Goal: Information Seeking & Learning: Learn about a topic

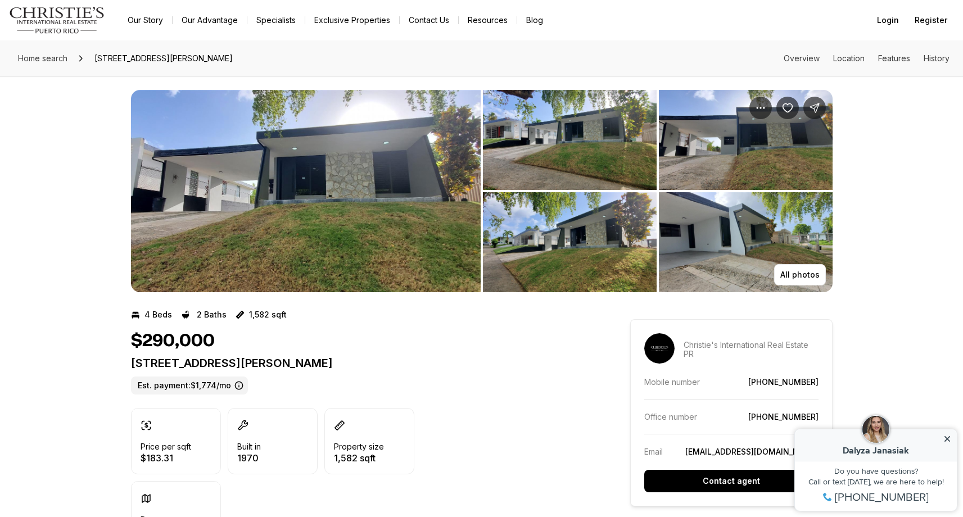
scroll to position [4, 0]
click at [349, 211] on img "View image gallery" at bounding box center [306, 191] width 350 height 202
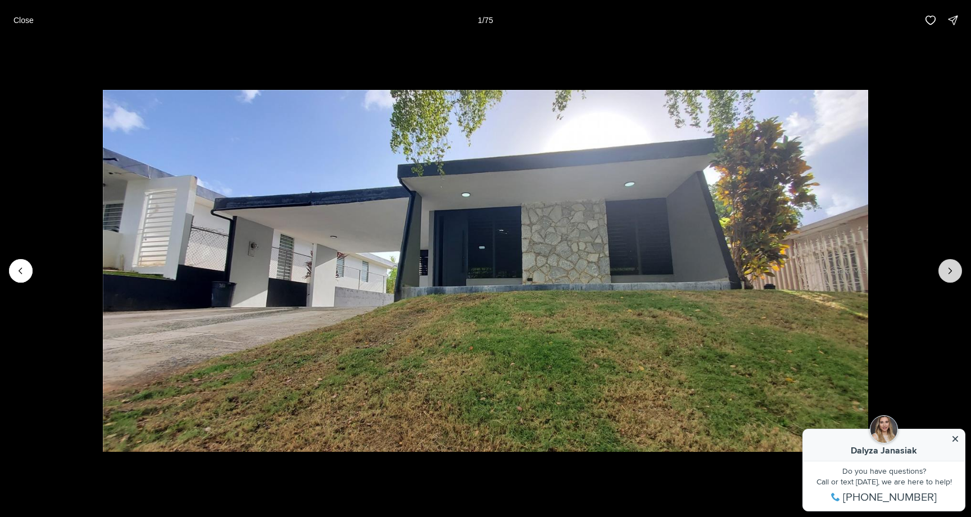
click at [941, 270] on button "Next slide" at bounding box center [951, 271] width 24 height 24
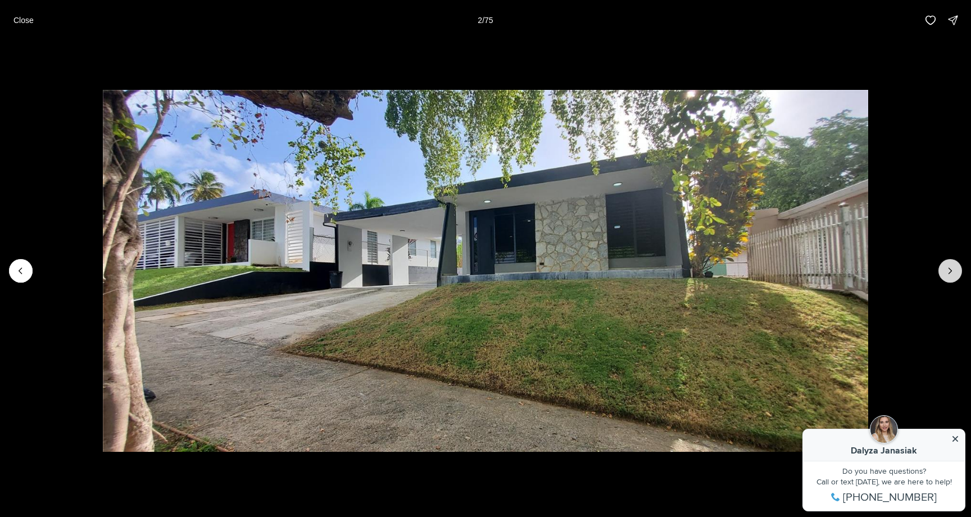
click at [941, 270] on button "Next slide" at bounding box center [951, 271] width 24 height 24
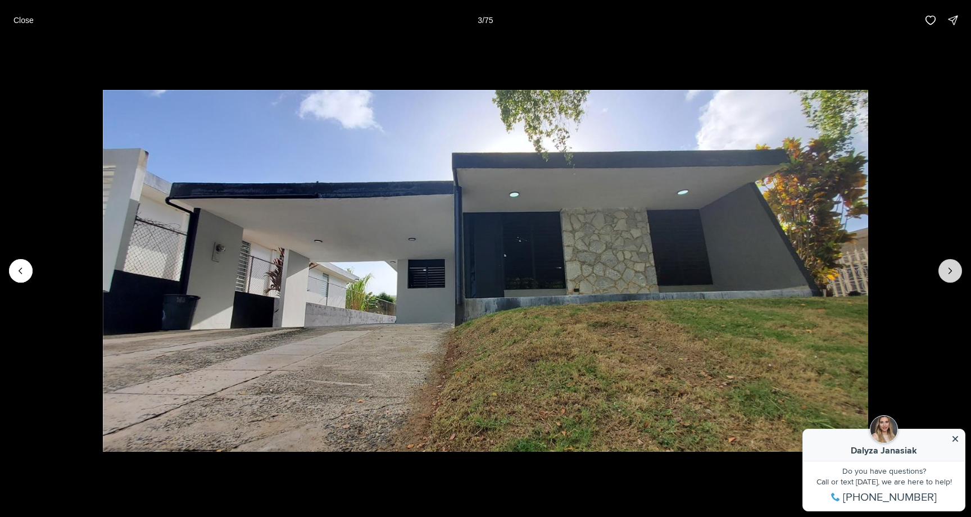
click at [941, 270] on button "Next slide" at bounding box center [951, 271] width 24 height 24
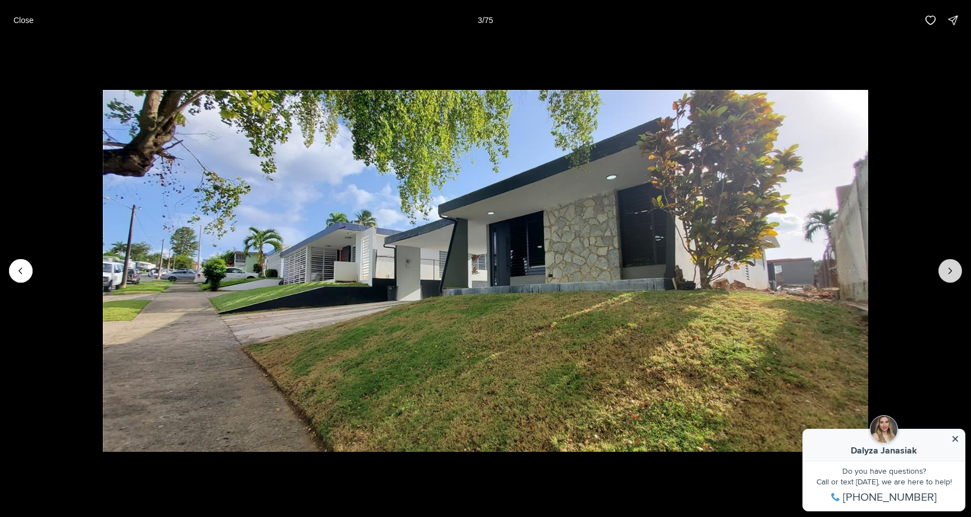
click at [941, 270] on button "Next slide" at bounding box center [951, 271] width 24 height 24
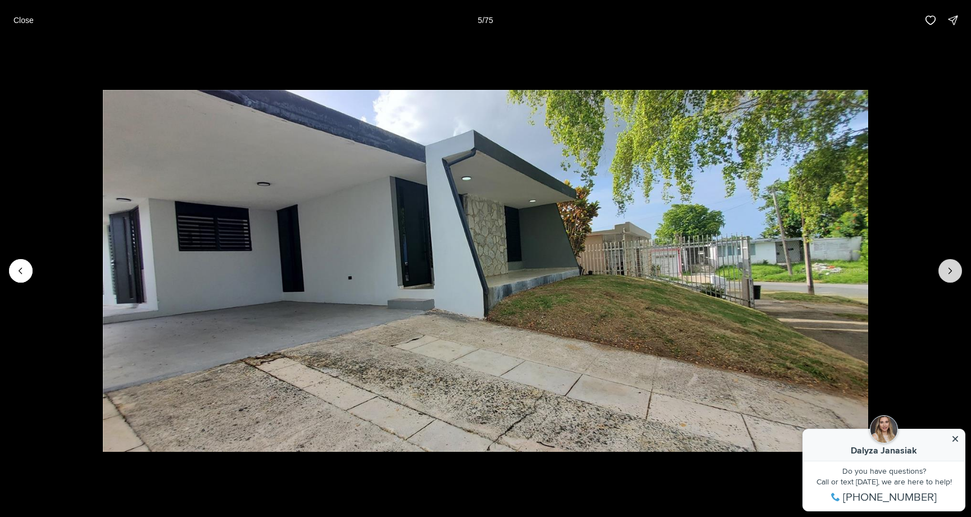
click at [941, 270] on button "Next slide" at bounding box center [951, 271] width 24 height 24
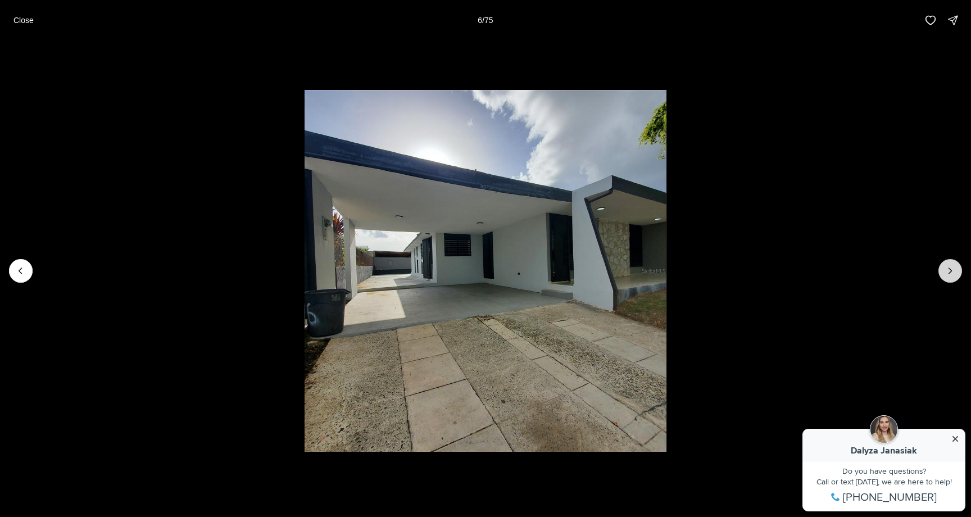
click at [941, 270] on button "Next slide" at bounding box center [951, 271] width 24 height 24
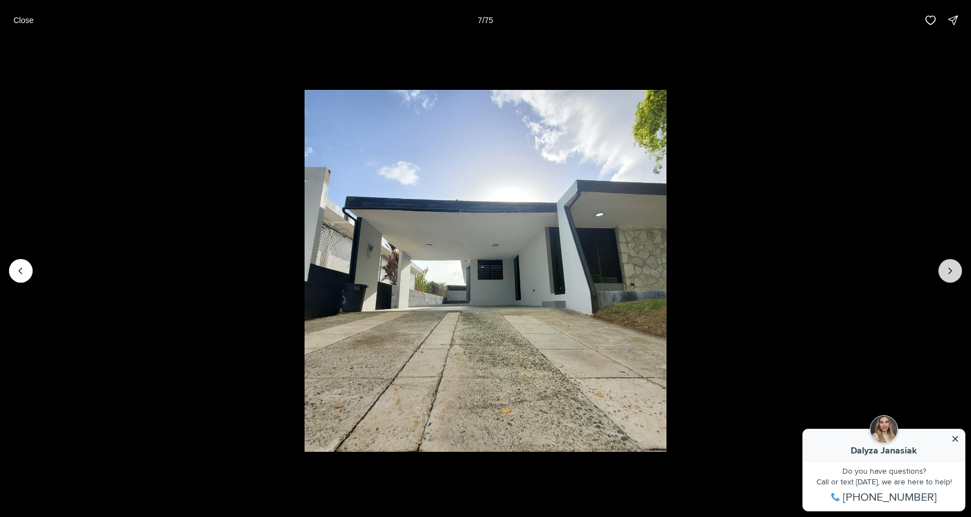
click at [941, 270] on button "Next slide" at bounding box center [951, 271] width 24 height 24
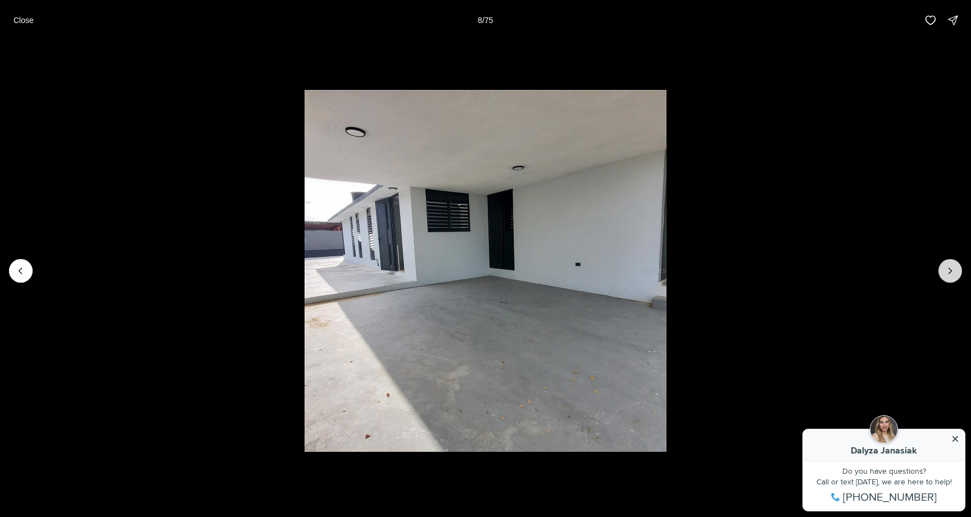
click at [941, 270] on button "Next slide" at bounding box center [951, 271] width 24 height 24
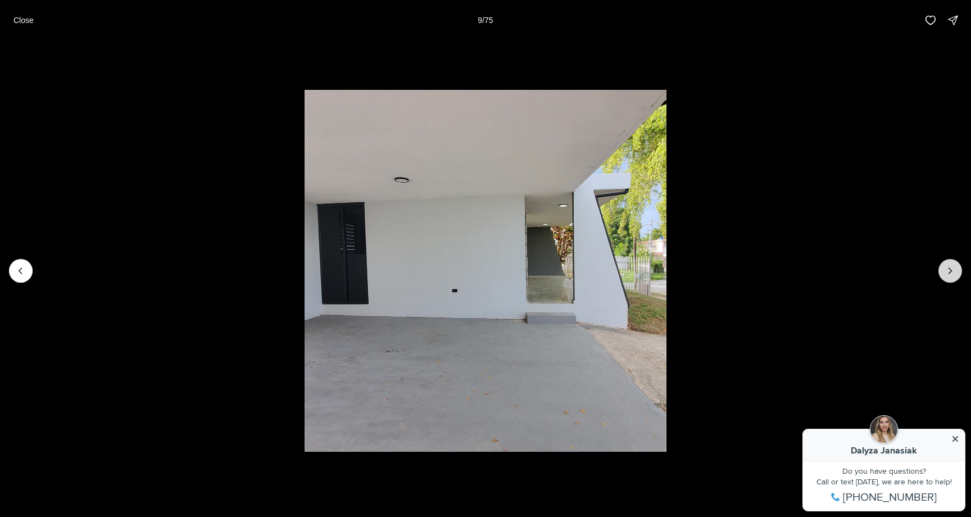
click at [941, 270] on button "Next slide" at bounding box center [951, 271] width 24 height 24
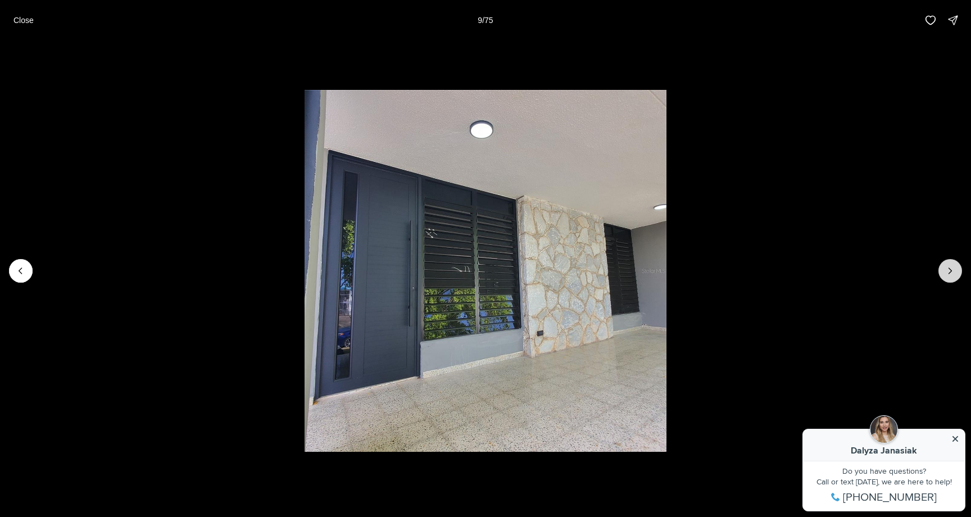
click at [941, 270] on button "Next slide" at bounding box center [951, 271] width 24 height 24
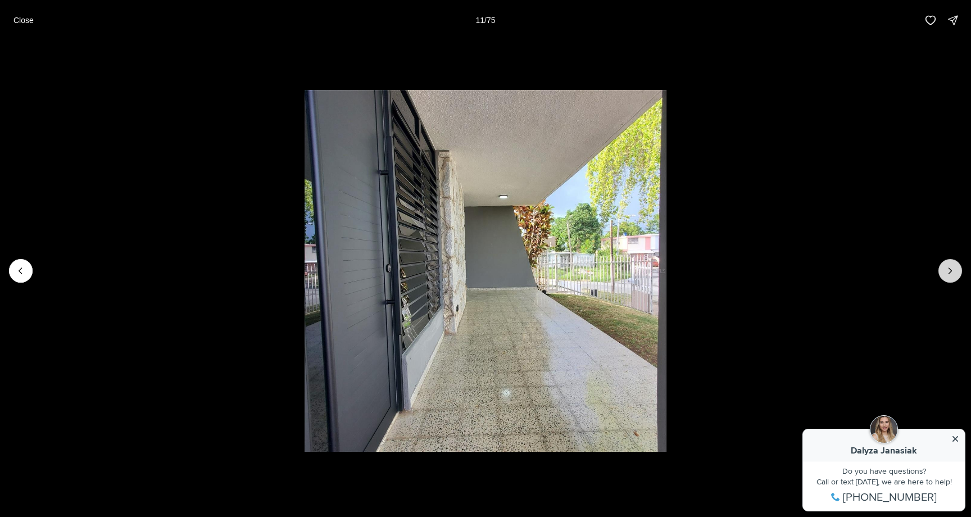
click at [941, 270] on button "Next slide" at bounding box center [951, 271] width 24 height 24
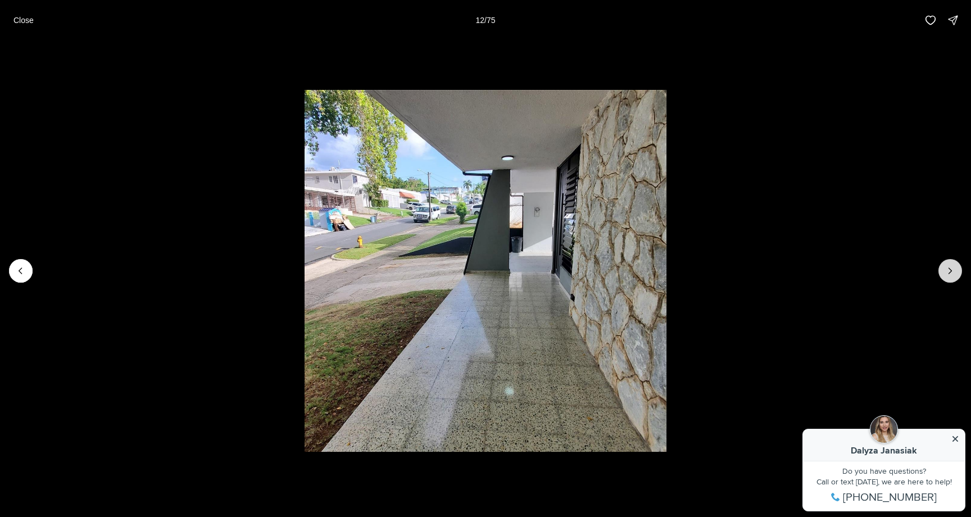
click at [941, 270] on button "Next slide" at bounding box center [951, 271] width 24 height 24
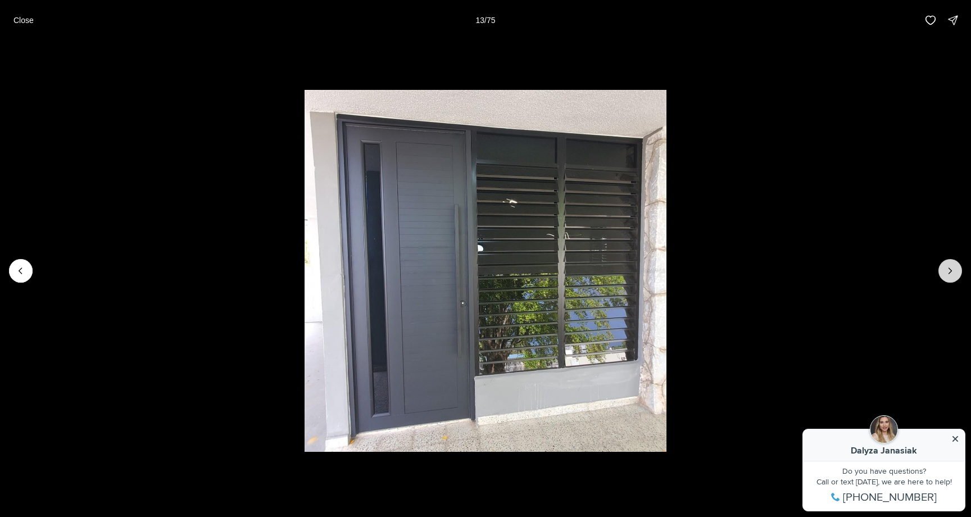
click at [941, 270] on button "Next slide" at bounding box center [951, 271] width 24 height 24
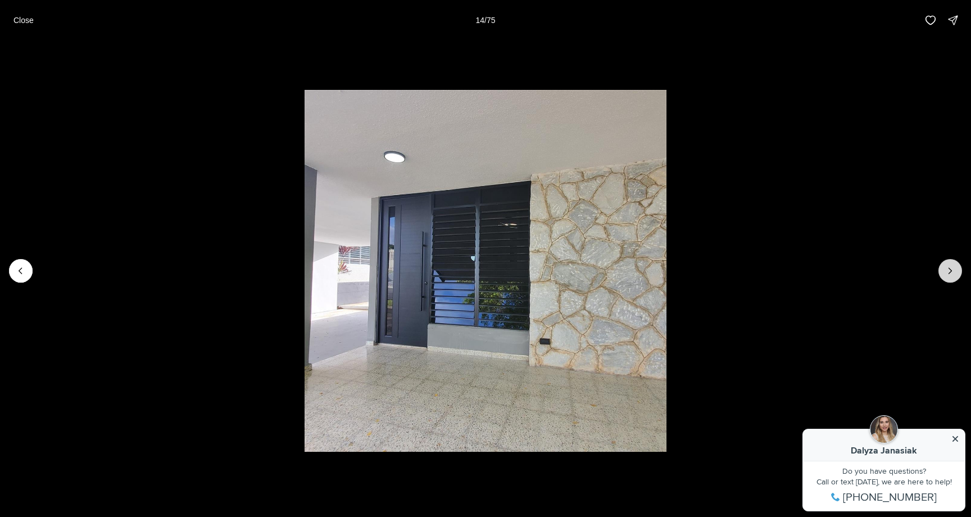
click at [941, 270] on button "Next slide" at bounding box center [951, 271] width 24 height 24
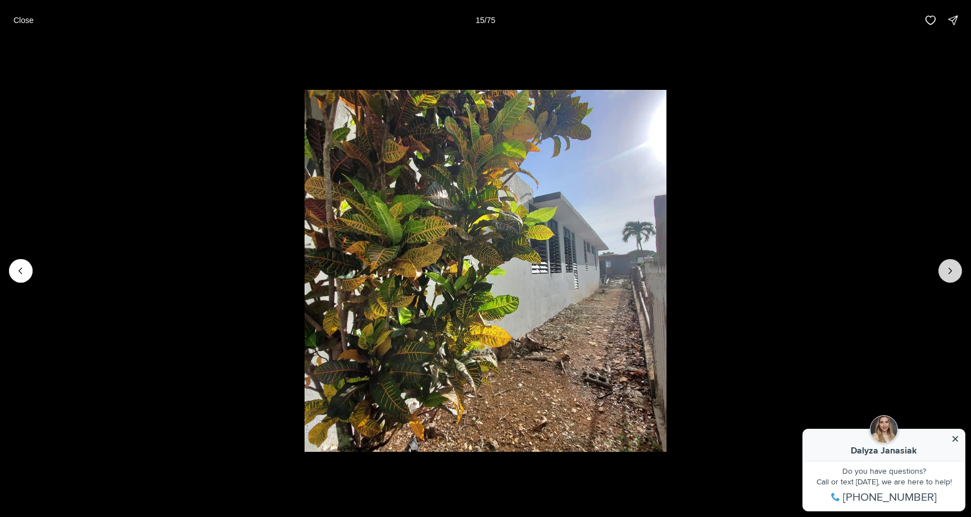
click at [941, 270] on button "Next slide" at bounding box center [951, 271] width 24 height 24
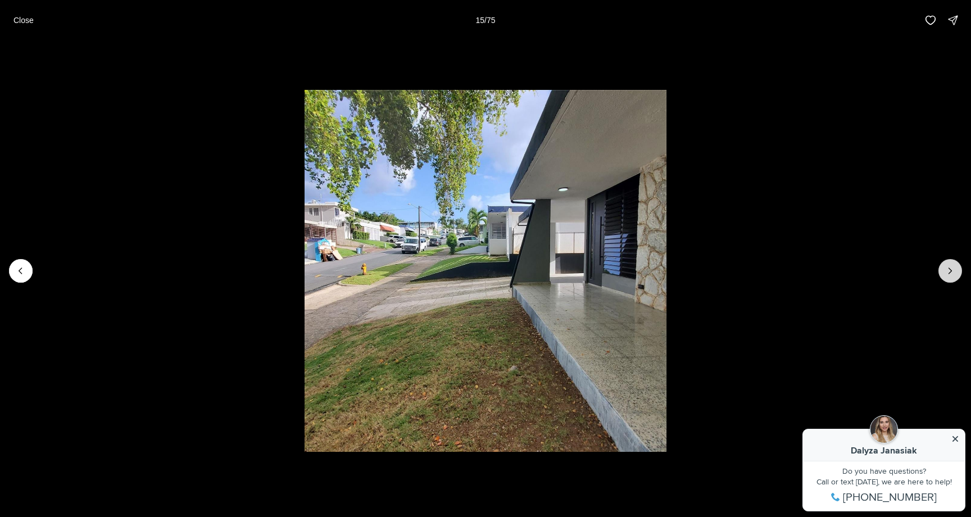
click at [941, 270] on button "Next slide" at bounding box center [951, 271] width 24 height 24
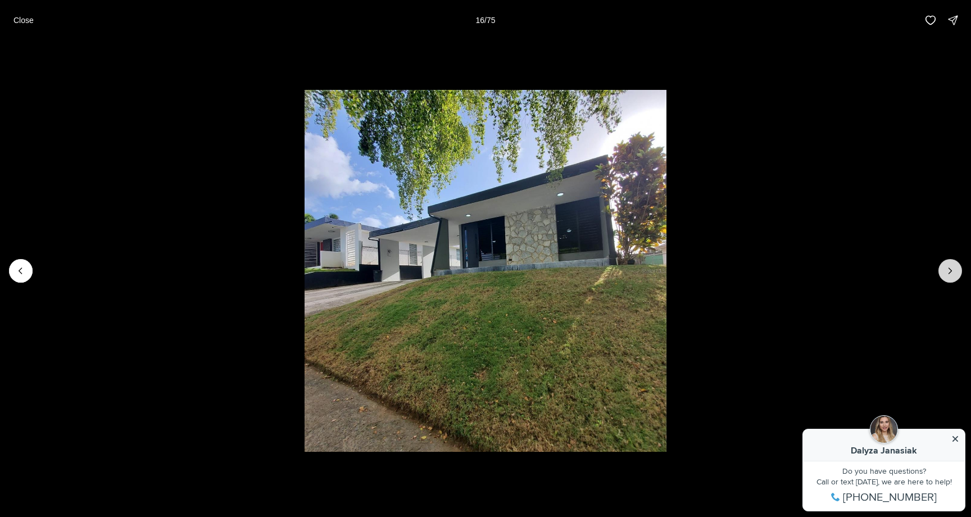
click at [941, 270] on button "Next slide" at bounding box center [951, 271] width 24 height 24
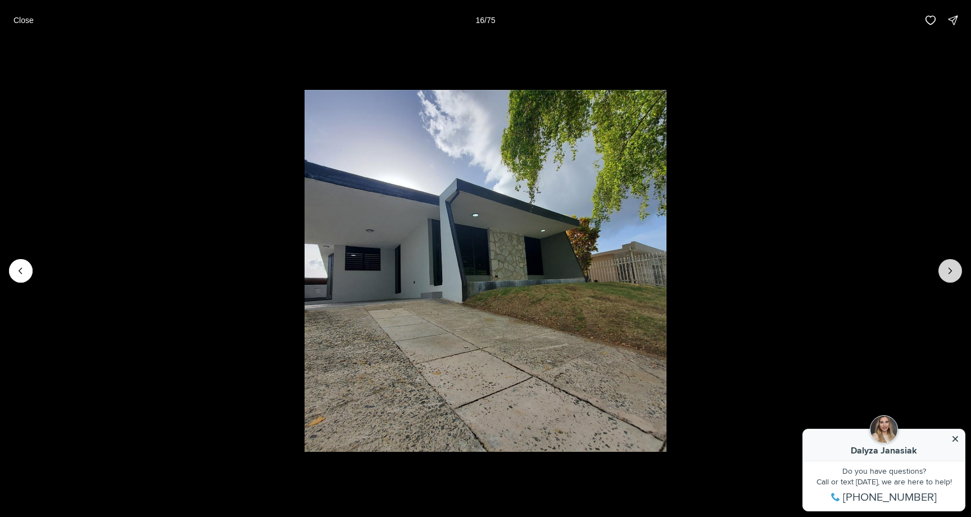
click at [941, 270] on button "Next slide" at bounding box center [951, 271] width 24 height 24
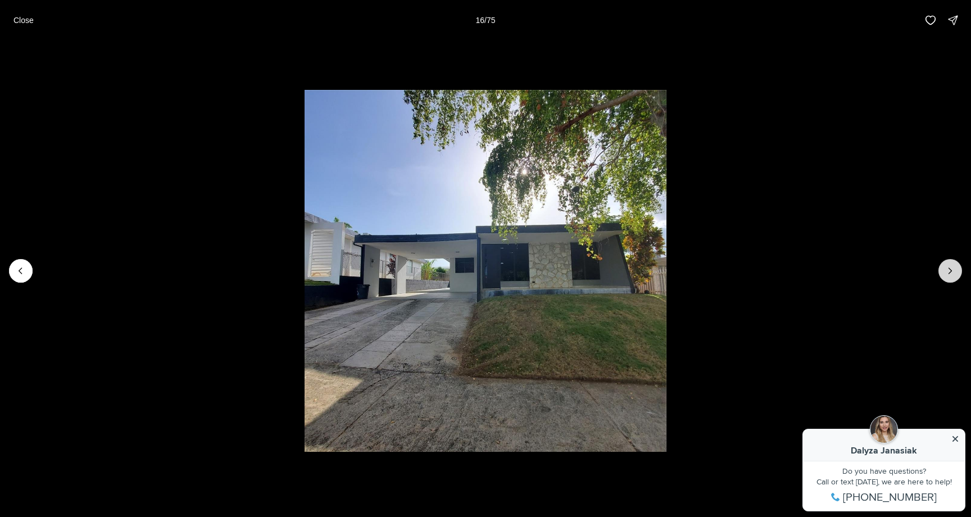
click at [941, 270] on button "Next slide" at bounding box center [951, 271] width 24 height 24
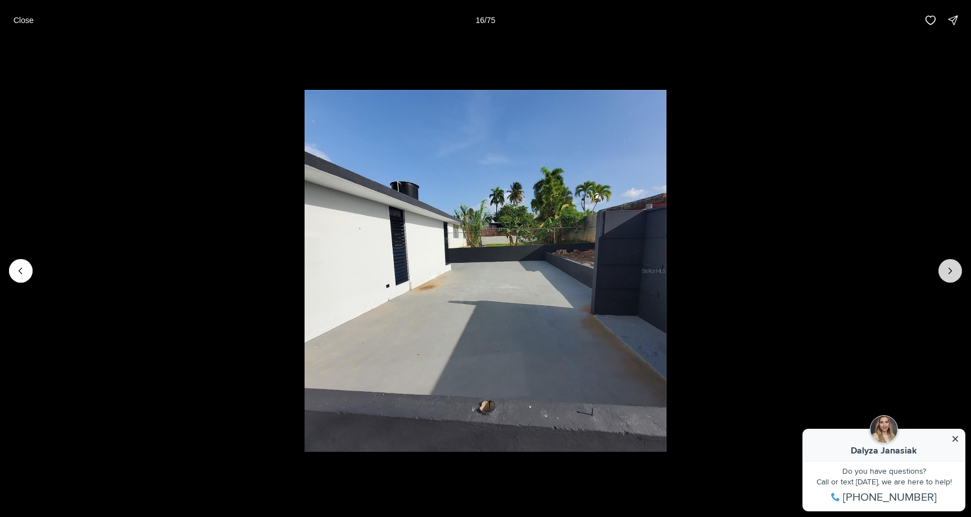
click at [941, 270] on button "Next slide" at bounding box center [951, 271] width 24 height 24
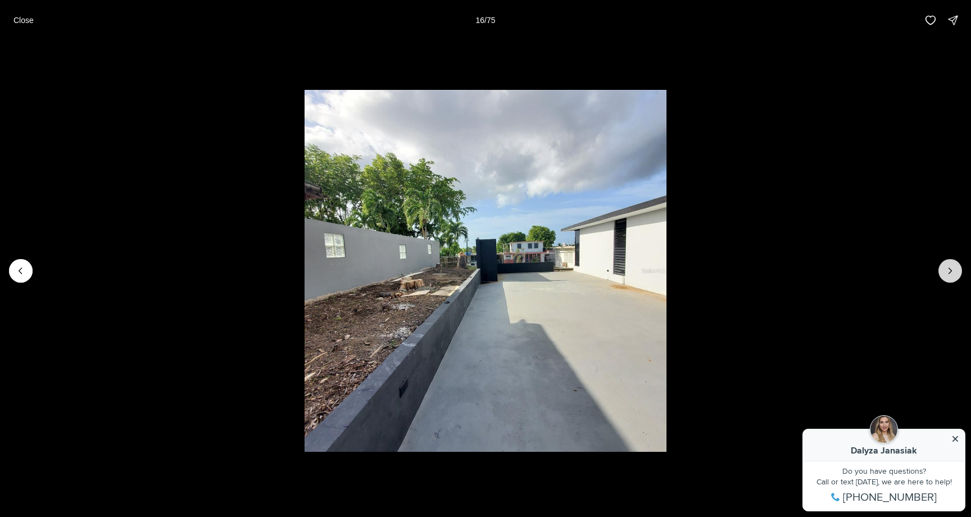
click at [941, 270] on button "Next slide" at bounding box center [951, 271] width 24 height 24
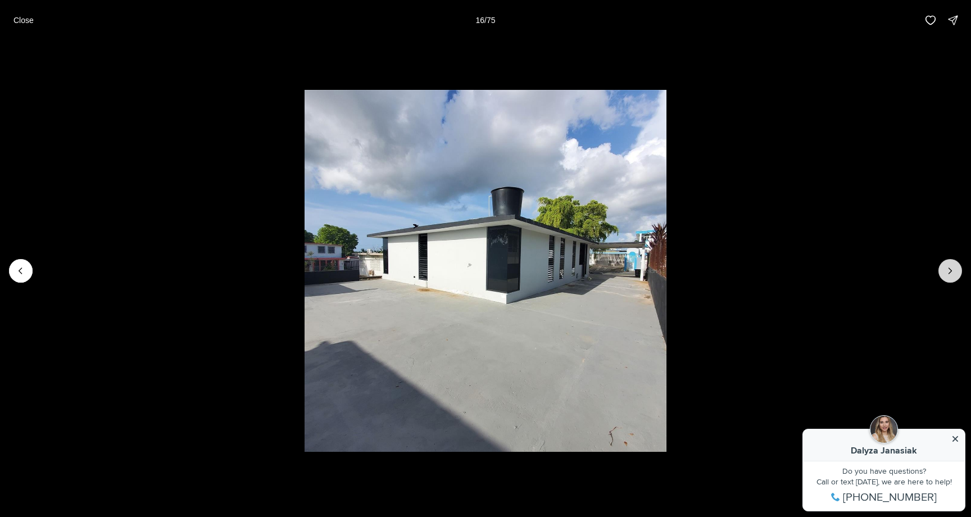
click at [941, 270] on button "Next slide" at bounding box center [951, 271] width 24 height 24
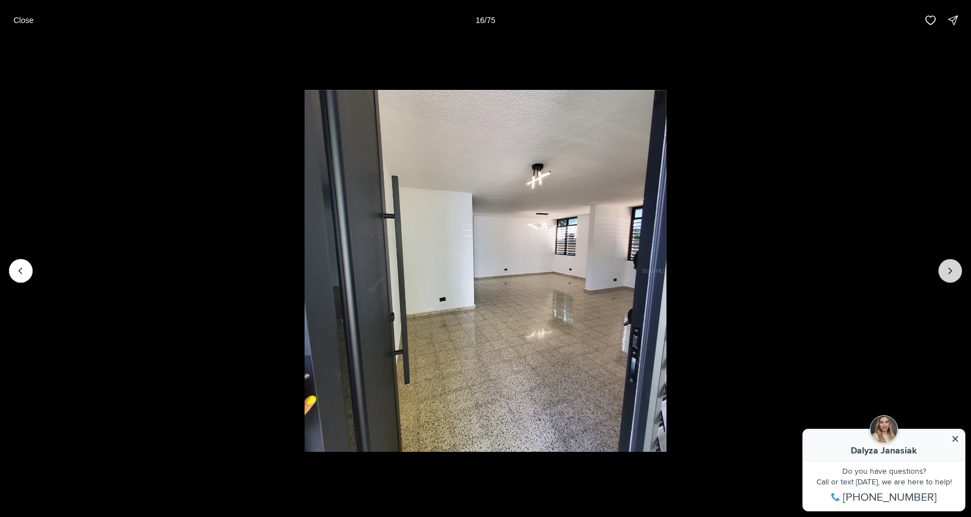
click at [941, 270] on button "Next slide" at bounding box center [951, 271] width 24 height 24
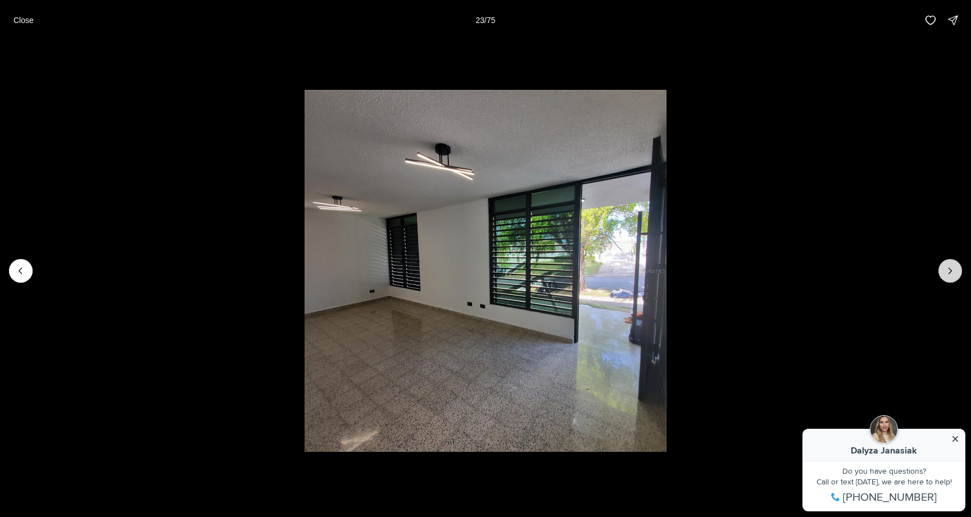
click at [941, 270] on button "Next slide" at bounding box center [951, 271] width 24 height 24
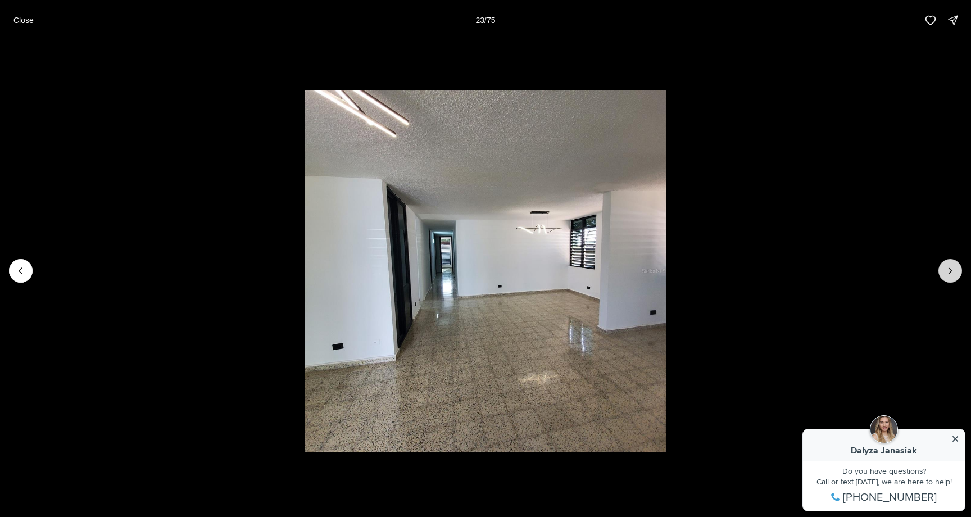
click at [941, 270] on button "Next slide" at bounding box center [951, 271] width 24 height 24
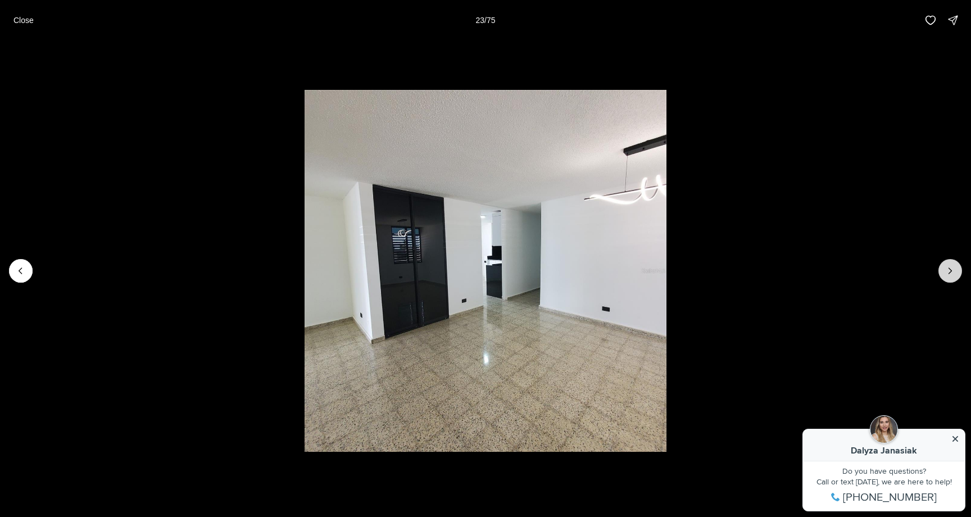
click at [941, 270] on button "Next slide" at bounding box center [951, 271] width 24 height 24
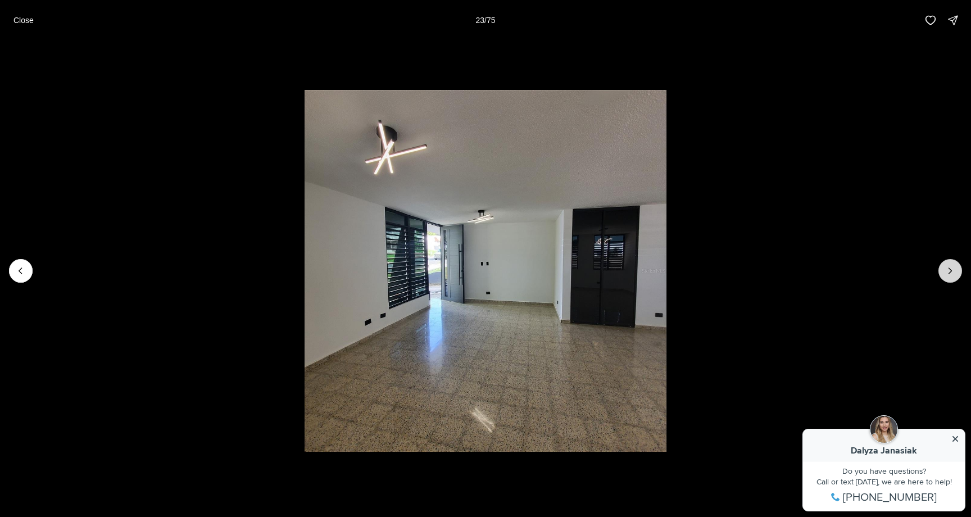
click at [941, 270] on button "Next slide" at bounding box center [951, 271] width 24 height 24
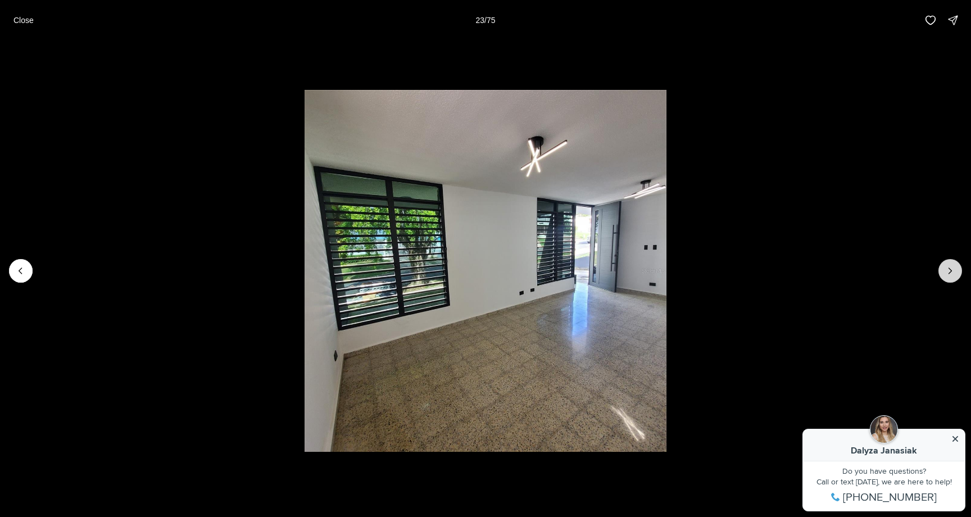
click at [941, 270] on button "Next slide" at bounding box center [951, 271] width 24 height 24
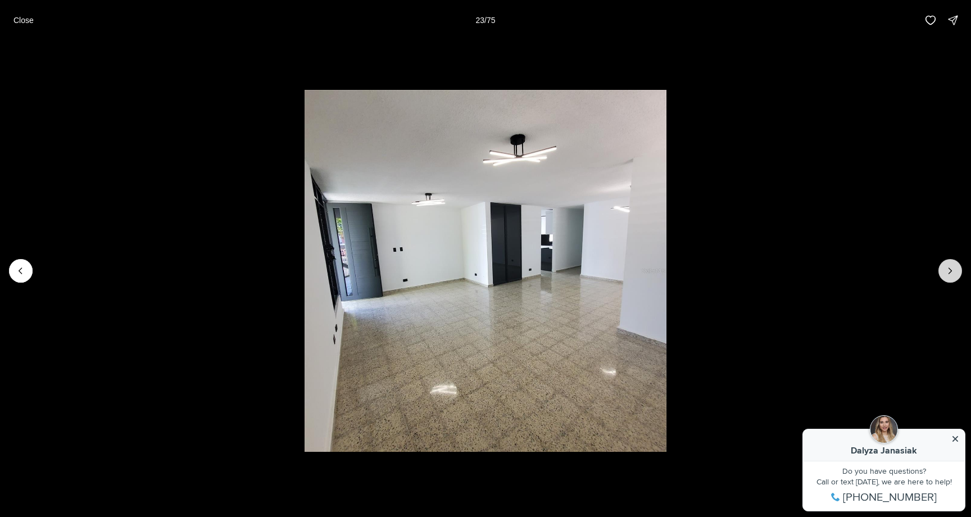
click at [941, 270] on button "Next slide" at bounding box center [951, 271] width 24 height 24
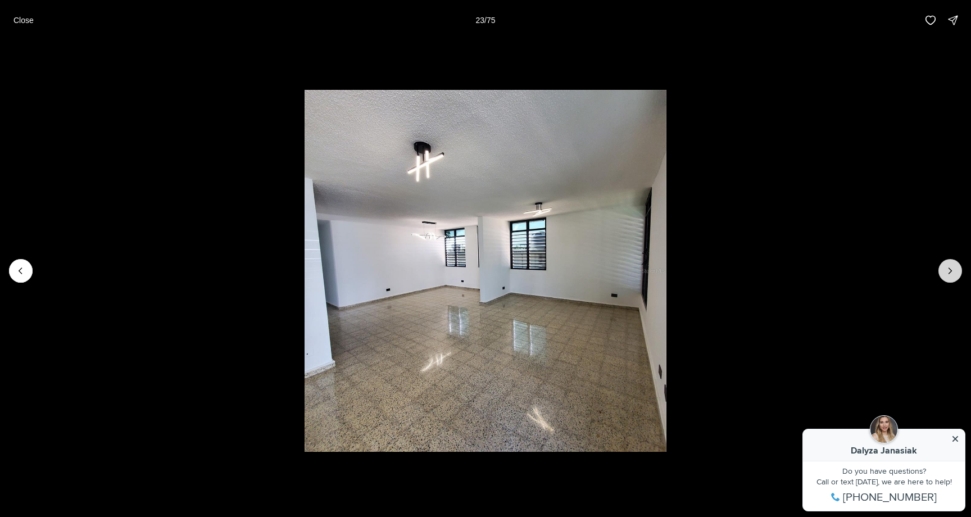
click at [941, 270] on button "Next slide" at bounding box center [951, 271] width 24 height 24
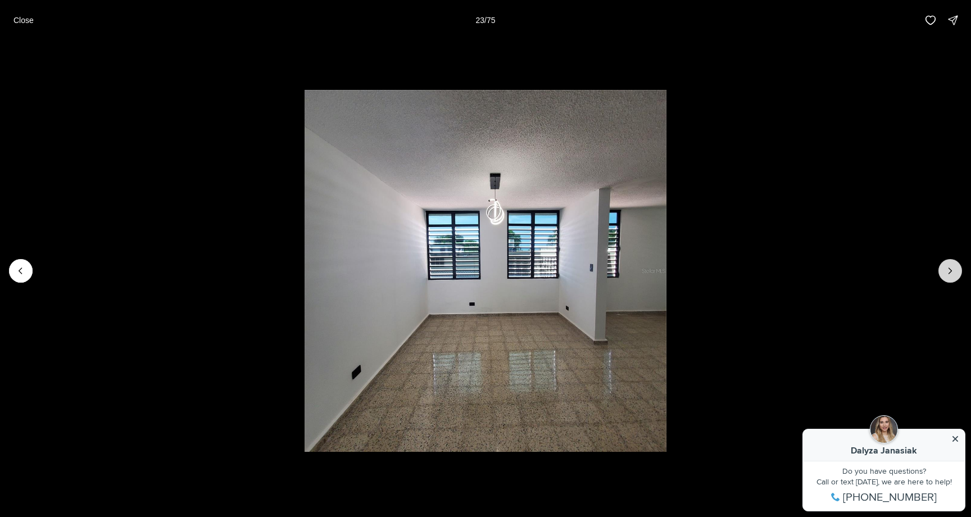
click at [941, 270] on button "Next slide" at bounding box center [951, 271] width 24 height 24
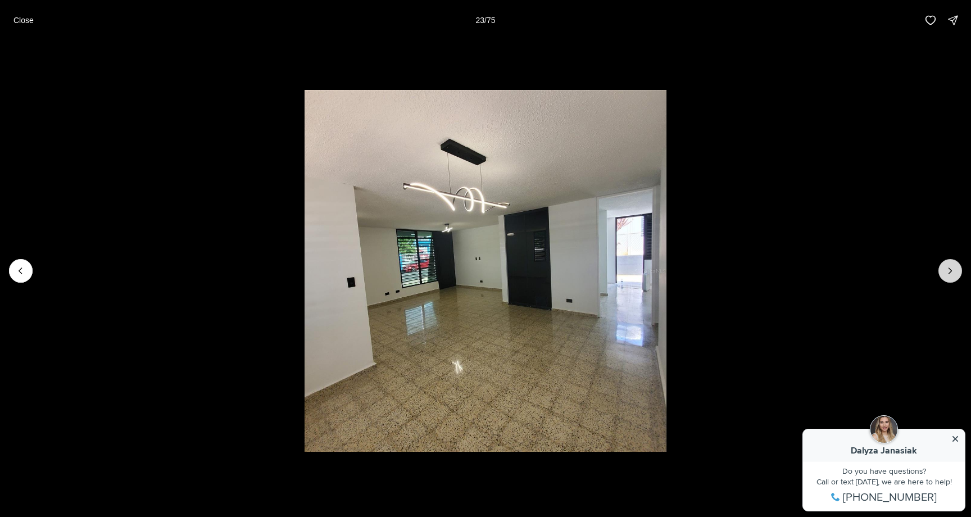
click at [941, 270] on button "Next slide" at bounding box center [951, 271] width 24 height 24
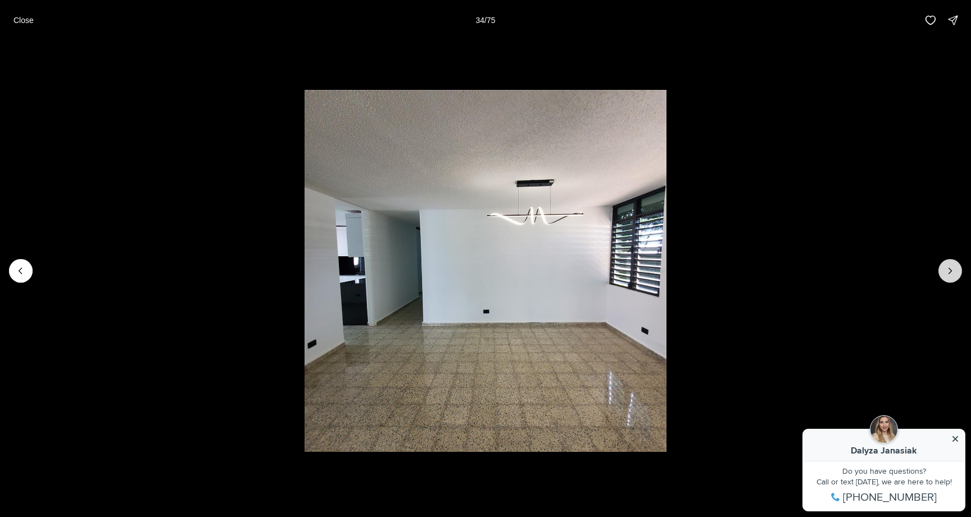
click at [953, 261] on button "Next slide" at bounding box center [951, 271] width 24 height 24
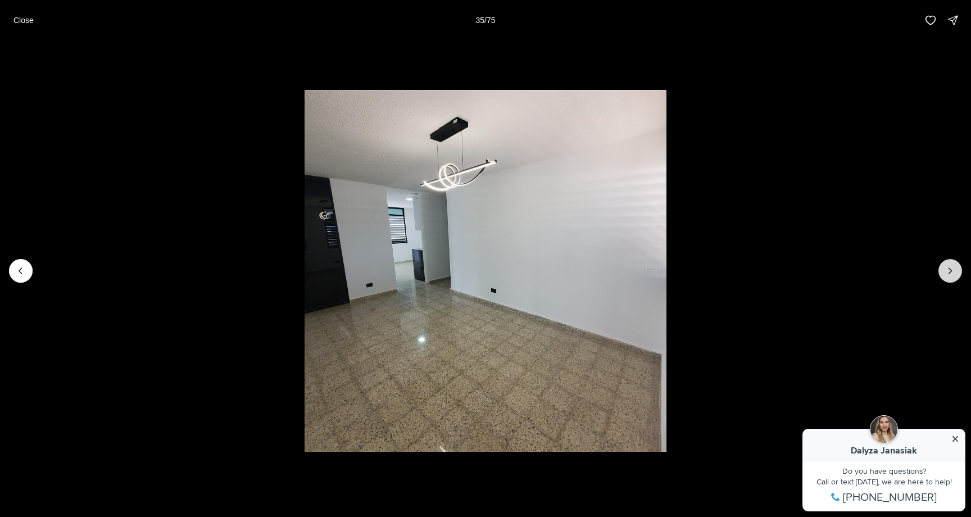
click at [953, 261] on button "Next slide" at bounding box center [951, 271] width 24 height 24
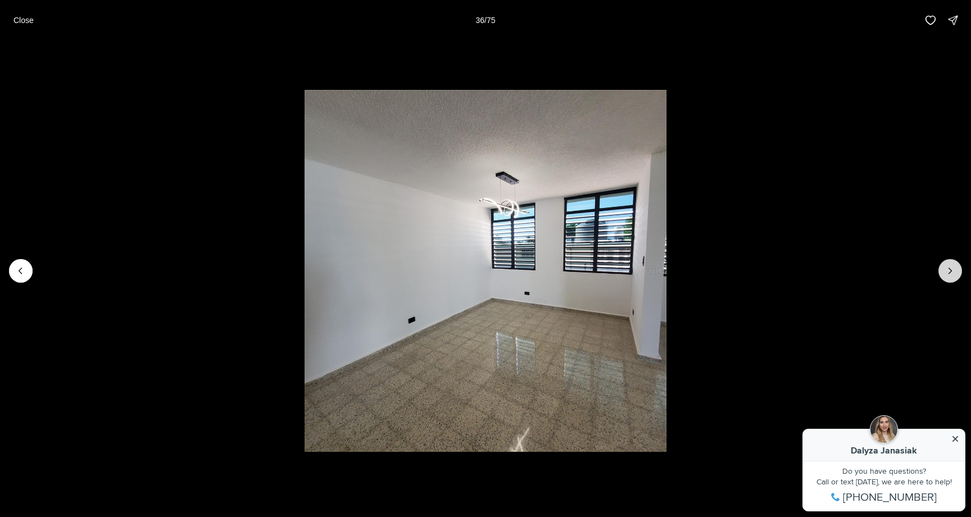
click at [953, 261] on button "Next slide" at bounding box center [951, 271] width 24 height 24
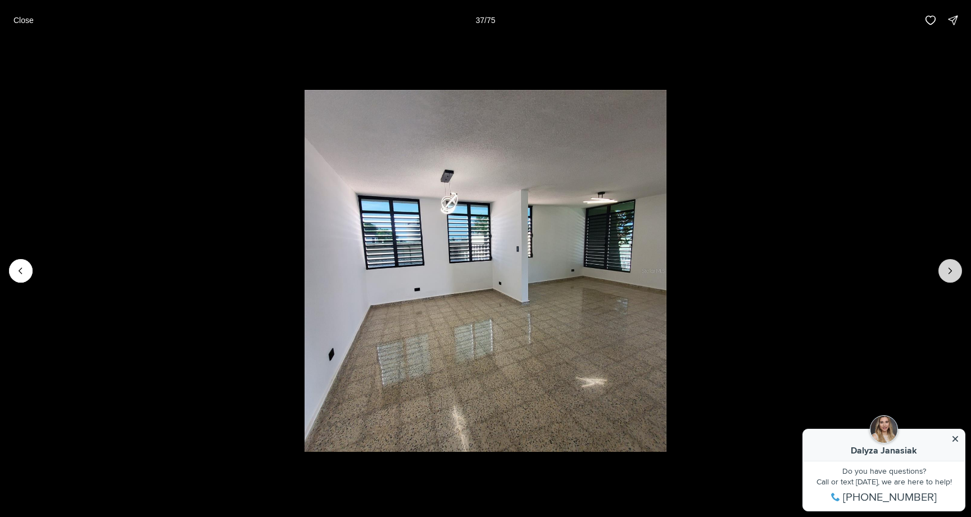
click at [953, 261] on button "Next slide" at bounding box center [951, 271] width 24 height 24
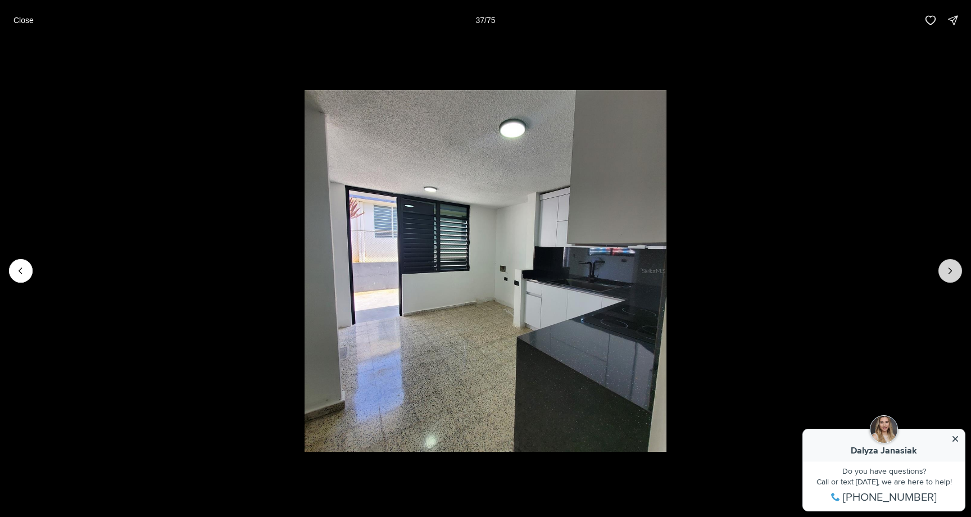
click at [953, 261] on button "Next slide" at bounding box center [951, 271] width 24 height 24
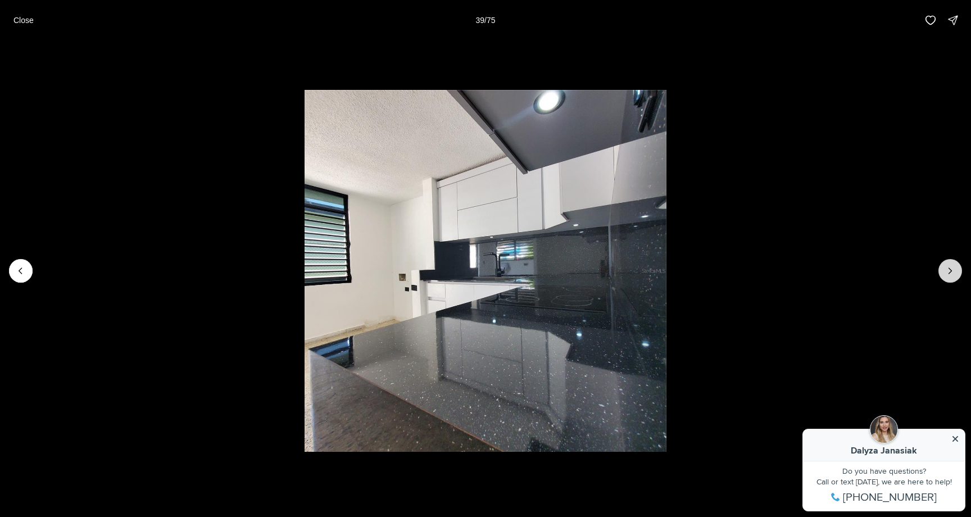
click at [953, 261] on button "Next slide" at bounding box center [951, 271] width 24 height 24
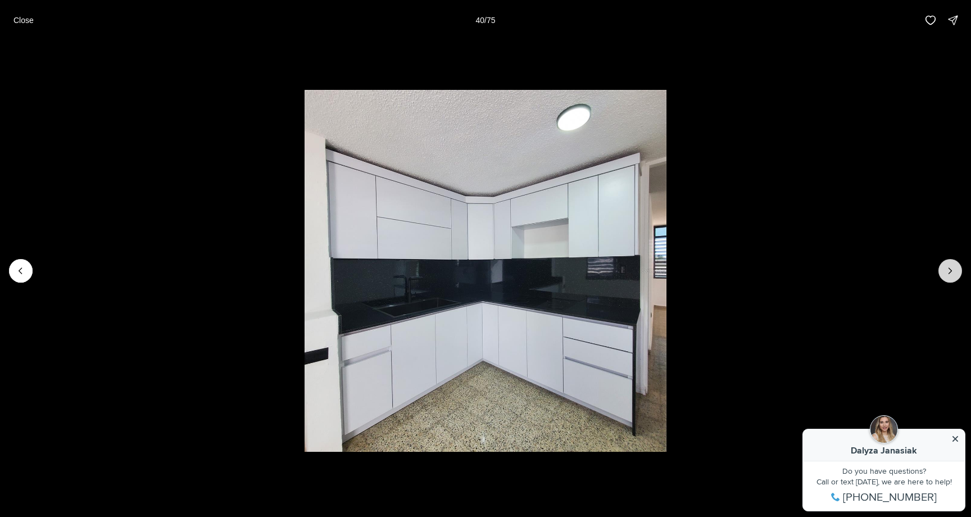
click at [953, 261] on button "Next slide" at bounding box center [951, 271] width 24 height 24
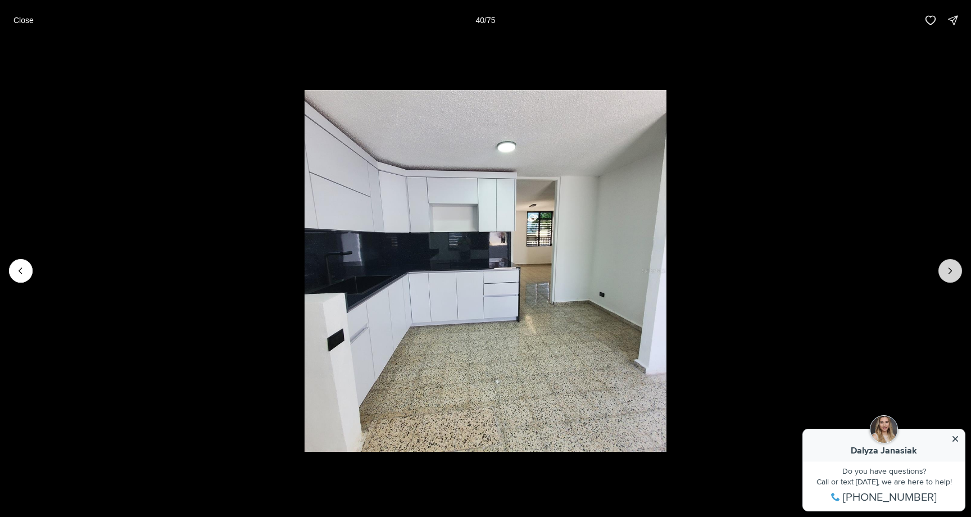
click at [953, 261] on button "Next slide" at bounding box center [951, 271] width 24 height 24
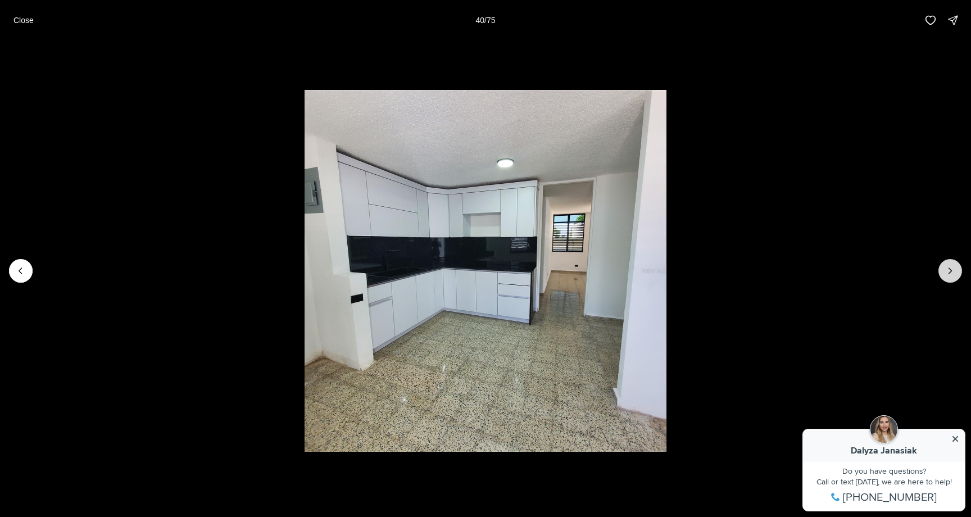
click at [953, 261] on button "Next slide" at bounding box center [951, 271] width 24 height 24
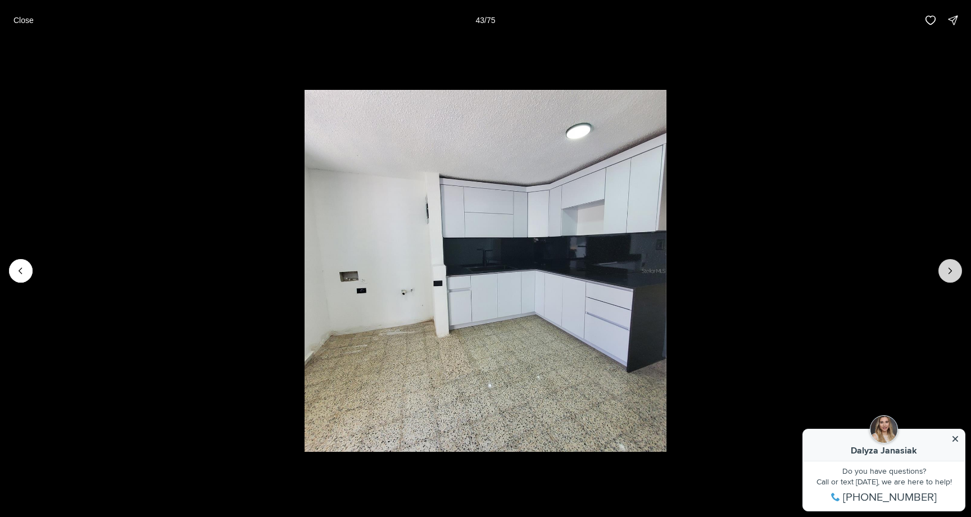
click at [953, 261] on button "Next slide" at bounding box center [951, 271] width 24 height 24
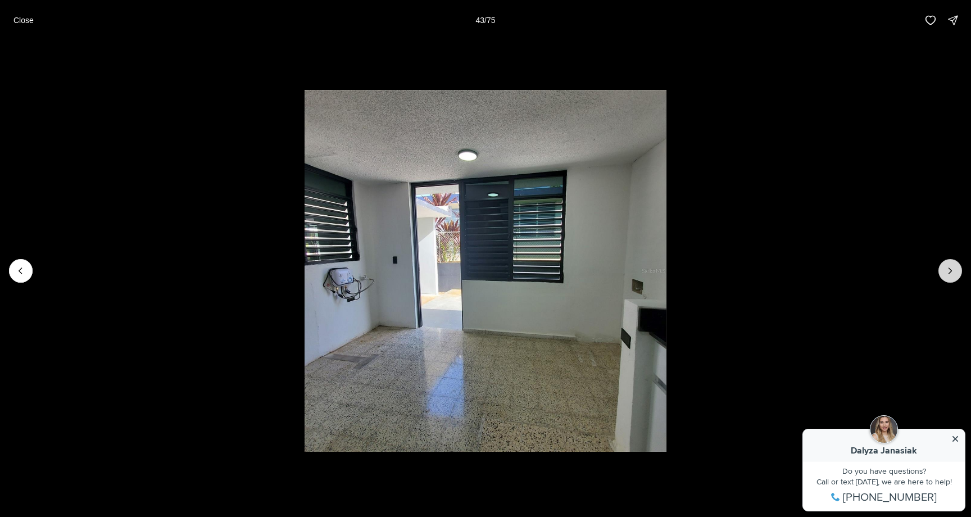
click at [953, 261] on button "Next slide" at bounding box center [951, 271] width 24 height 24
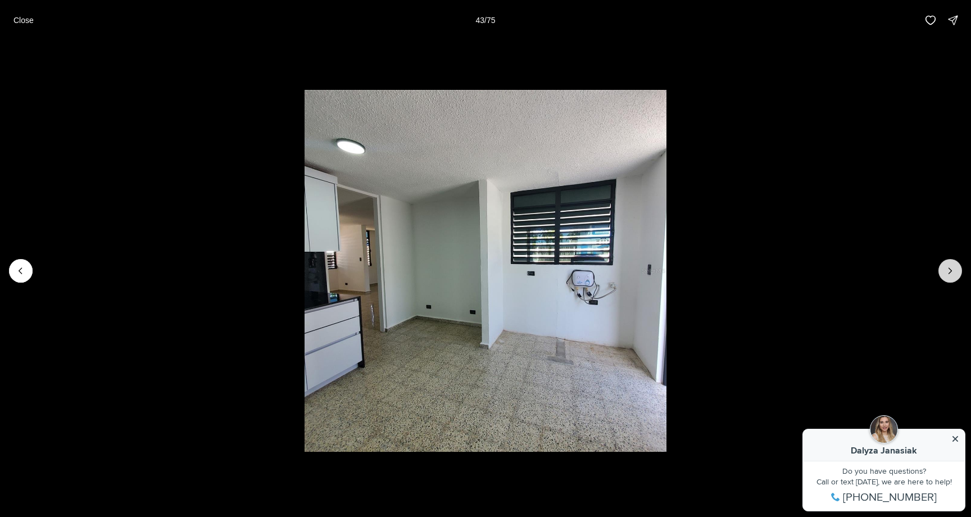
click at [953, 261] on button "Next slide" at bounding box center [951, 271] width 24 height 24
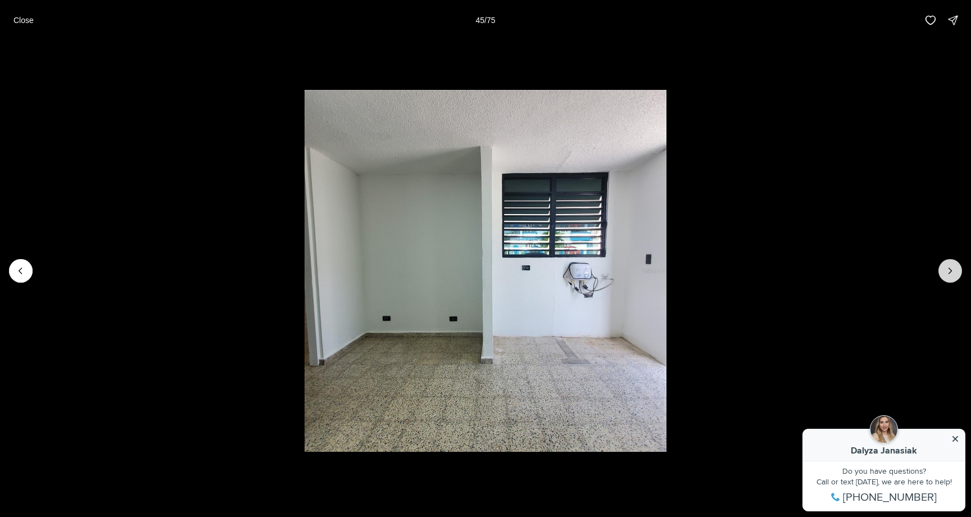
click at [953, 261] on button "Next slide" at bounding box center [951, 271] width 24 height 24
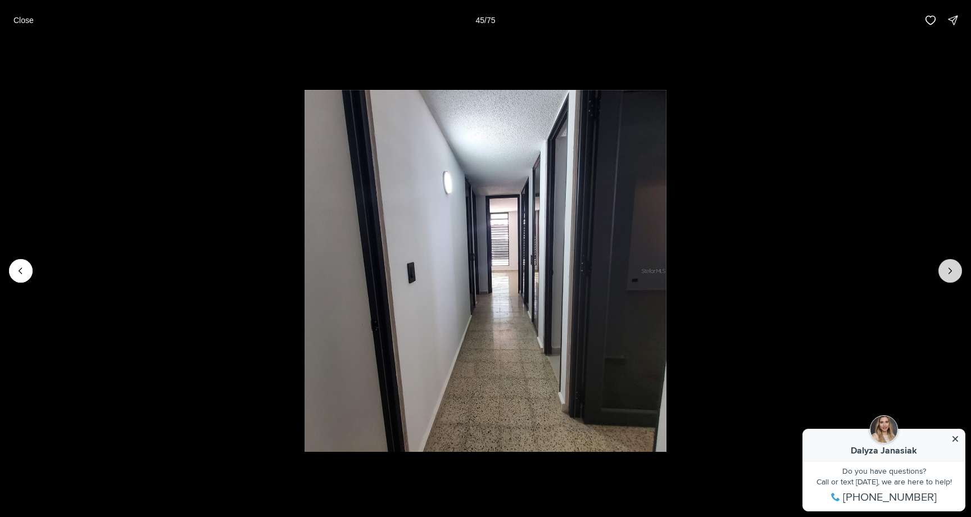
click at [953, 261] on button "Next slide" at bounding box center [951, 271] width 24 height 24
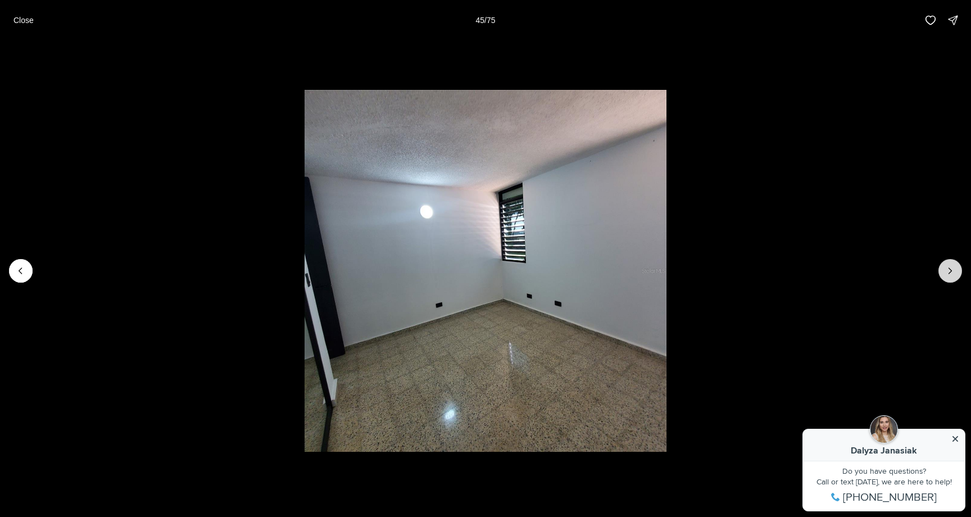
click at [953, 261] on button "Next slide" at bounding box center [951, 271] width 24 height 24
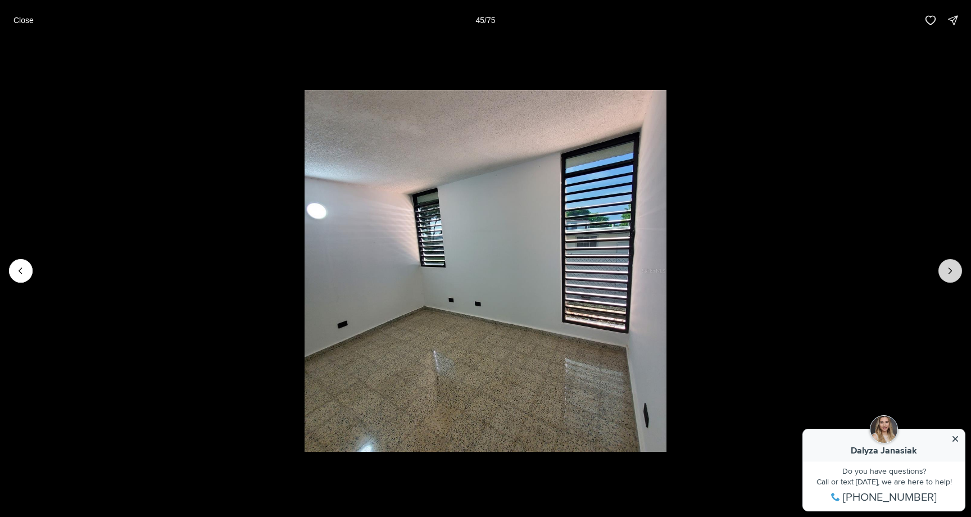
click at [953, 261] on button "Next slide" at bounding box center [951, 271] width 24 height 24
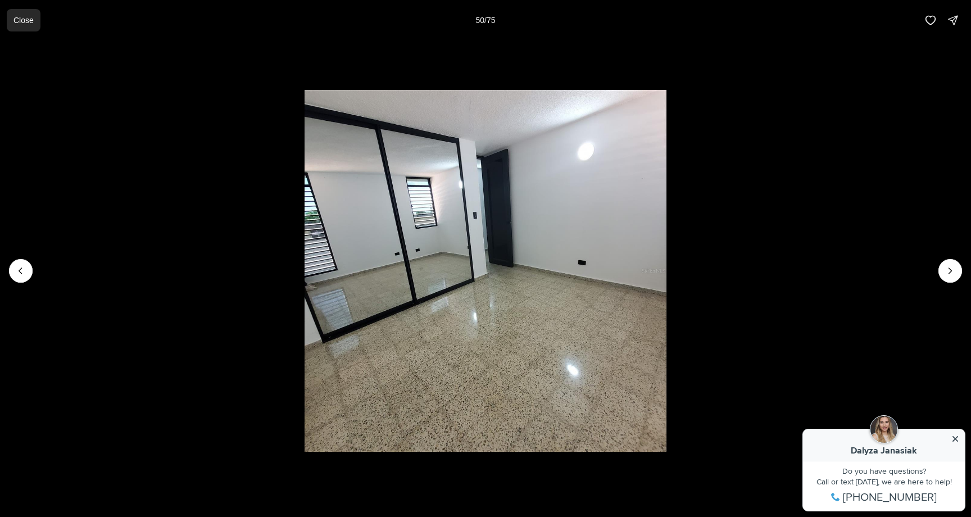
click at [27, 17] on p "Close" at bounding box center [23, 20] width 20 height 9
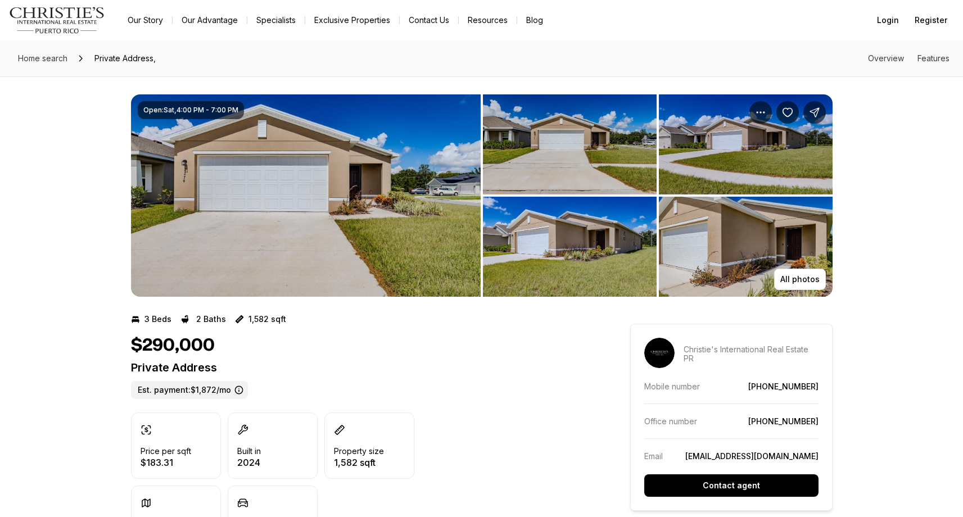
click at [539, 168] on img "View image gallery" at bounding box center [570, 144] width 174 height 100
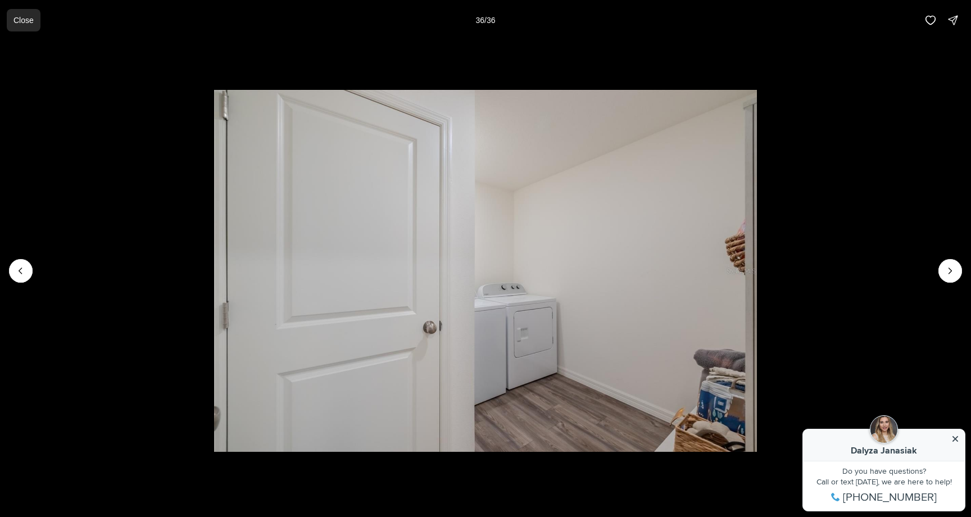
click at [25, 10] on button "Close" at bounding box center [24, 20] width 34 height 22
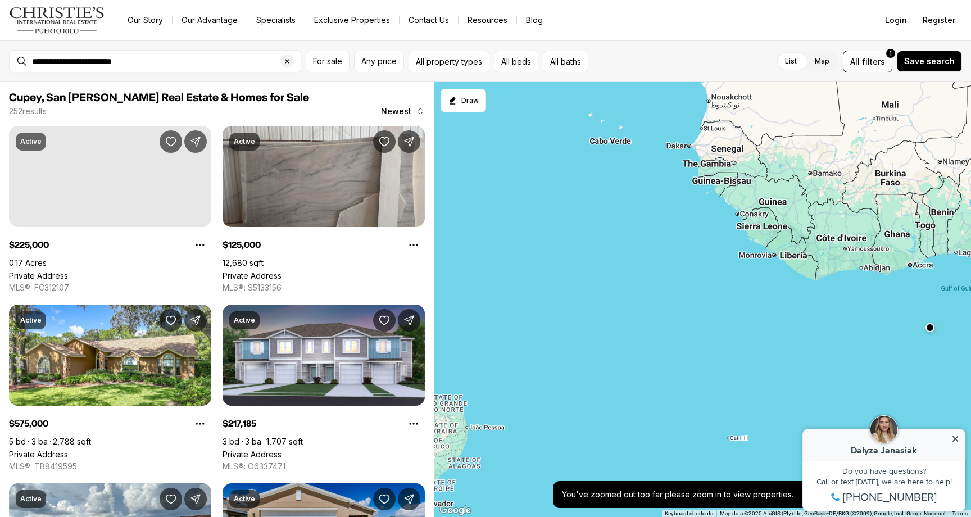
scroll to position [318, 0]
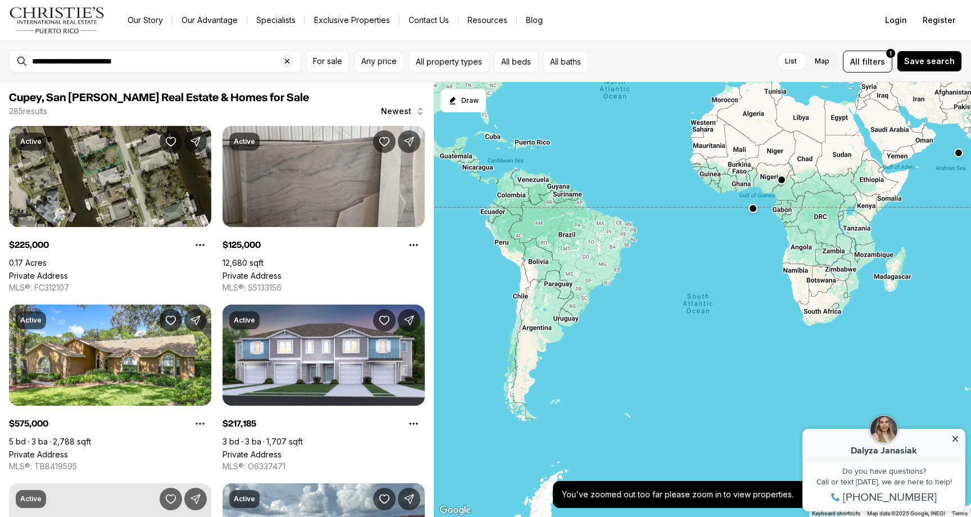
drag, startPoint x: 446, startPoint y: 318, endPoint x: 586, endPoint y: 238, distance: 161.1
click at [586, 238] on div at bounding box center [702, 300] width 537 height 436
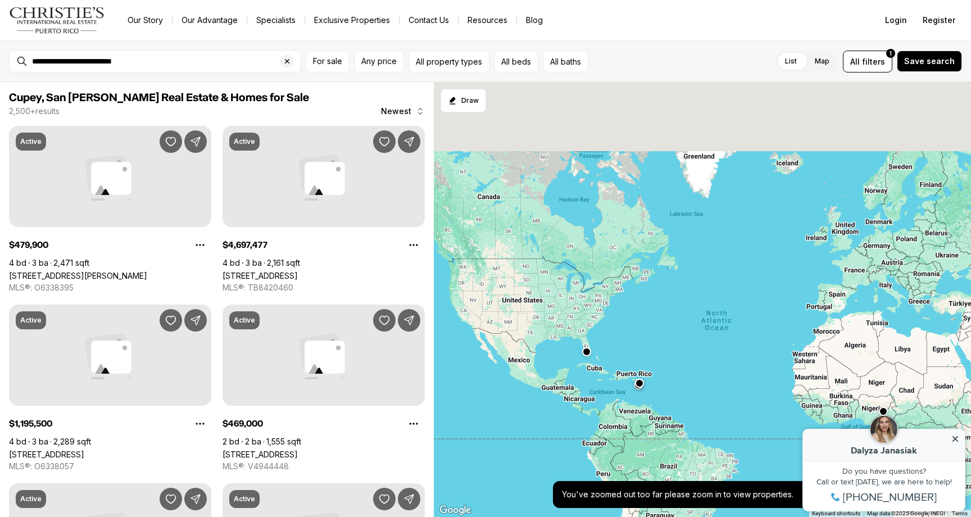
drag, startPoint x: 531, startPoint y: 168, endPoint x: 634, endPoint y: 406, distance: 259.8
click at [634, 407] on div at bounding box center [702, 300] width 537 height 436
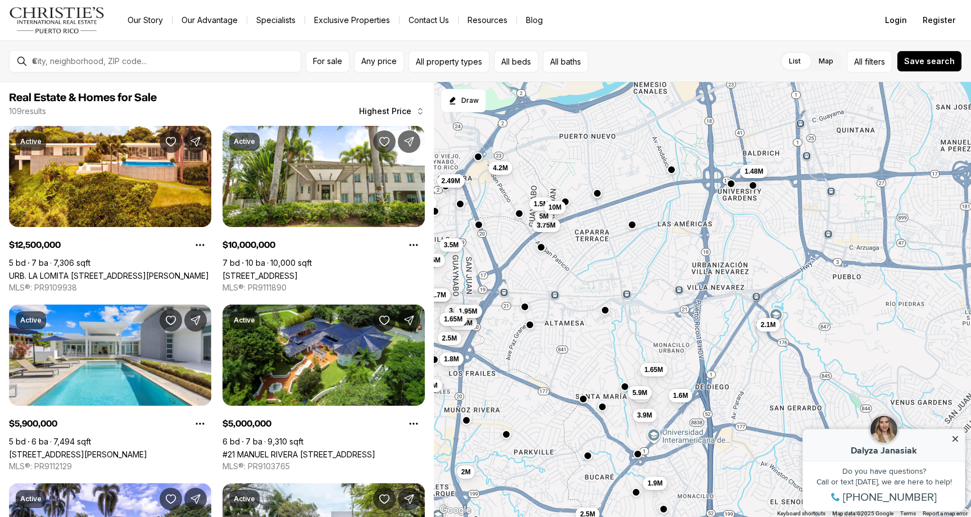
drag, startPoint x: 756, startPoint y: 278, endPoint x: 546, endPoint y: 347, distance: 221.3
click at [546, 347] on div "12.5M 3.9M 3.5M 3.5M 3.19M 2.59M 2.5M 2.4M 1.95M 2.4M 2M 1.88M 1.8M 1.7M 1.7M 1…" at bounding box center [702, 300] width 537 height 436
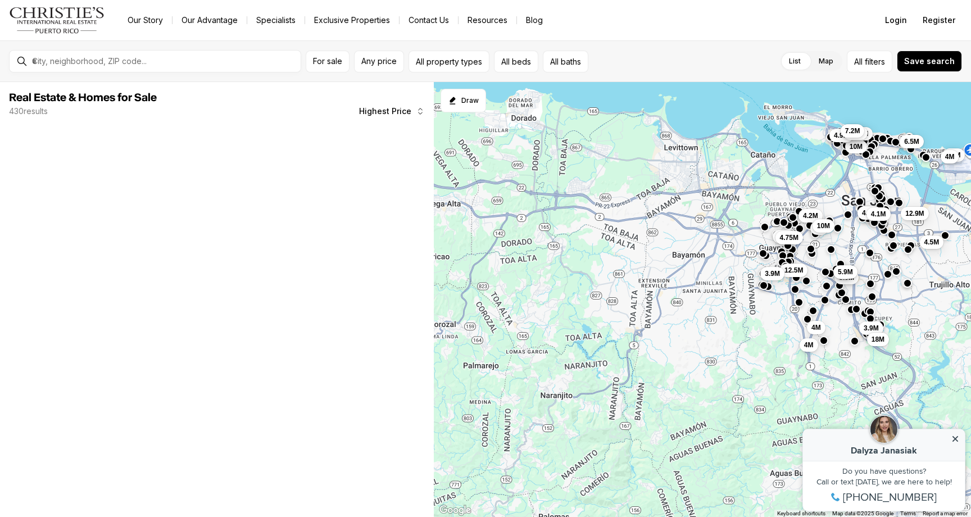
drag, startPoint x: 541, startPoint y: 291, endPoint x: 816, endPoint y: 184, distance: 294.8
click at [816, 184] on div "3.9M 4M 4.2M 5M 5.9M 10M 4.5M 4.1M 12.9M 10M 3.9M 4.5M 5.26M 18M 6.5M 3.99M 15M…" at bounding box center [702, 300] width 537 height 436
